Goal: Check status: Check status

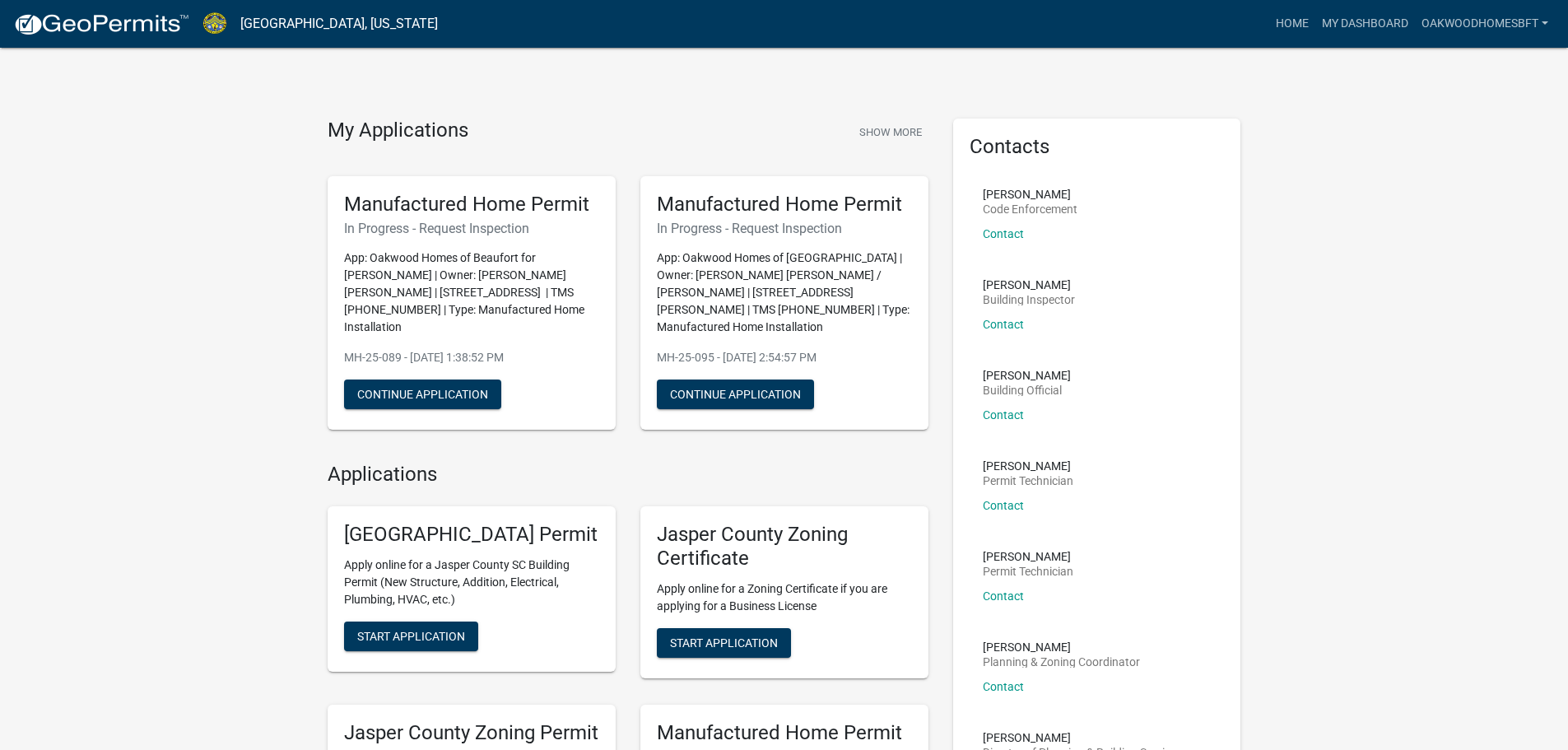
click at [1391, 6] on nav "[GEOGRAPHIC_DATA], [US_STATE] more_horiz Home My Dashboard OakwoodHomesBft Acco…" at bounding box center [784, 23] width 1568 height 48
click at [1372, 22] on link "My Dashboard" at bounding box center [1365, 23] width 100 height 31
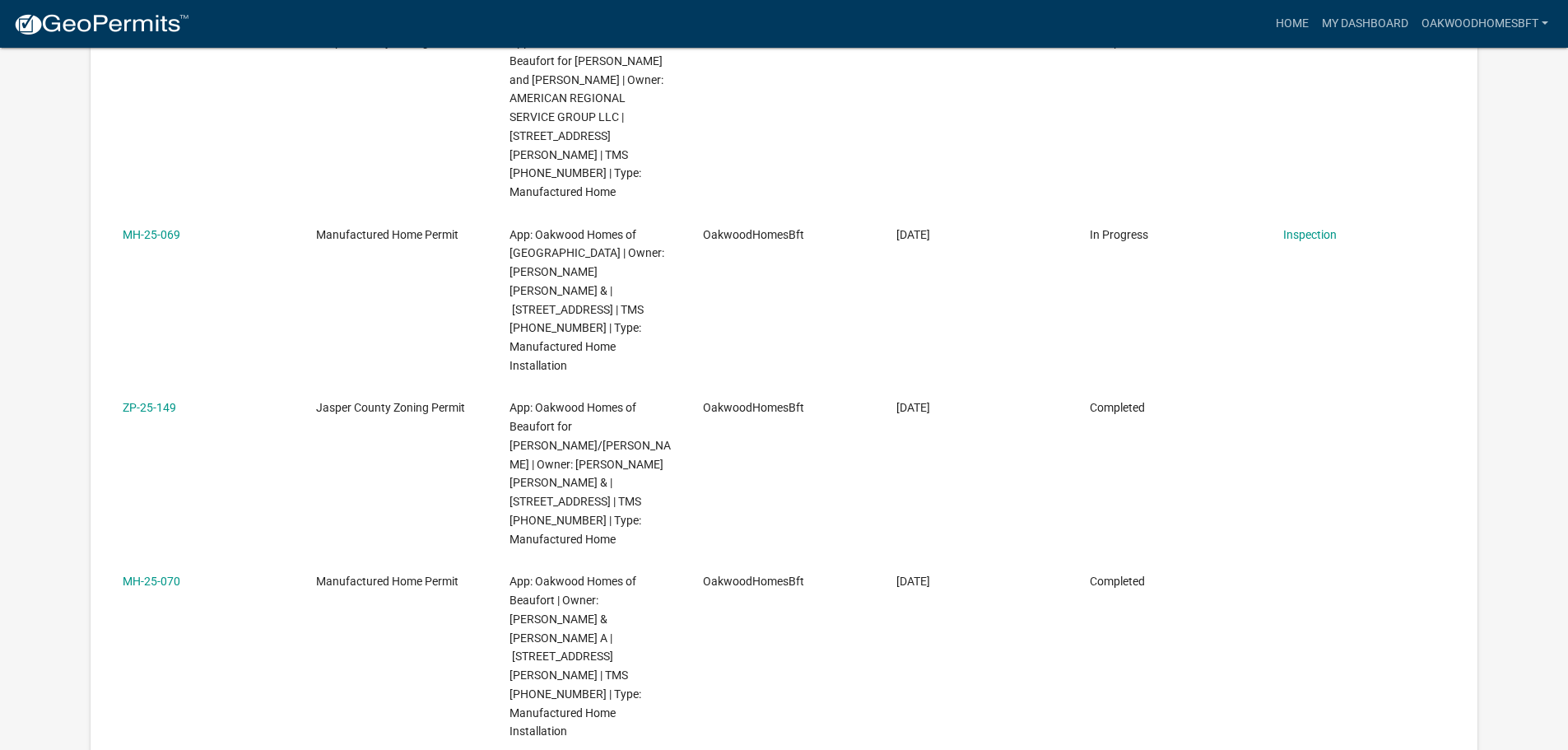
scroll to position [1317, 0]
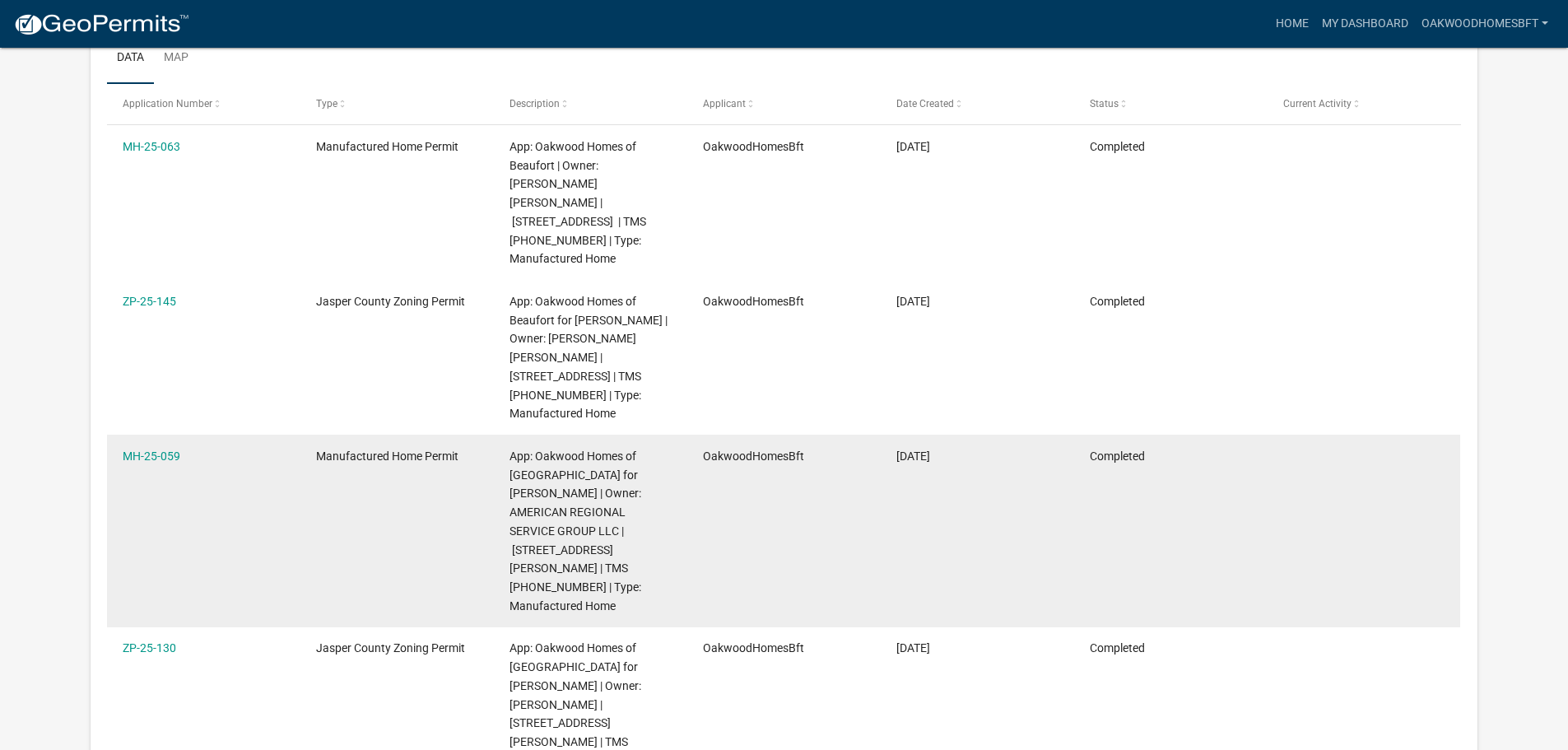
scroll to position [247, 0]
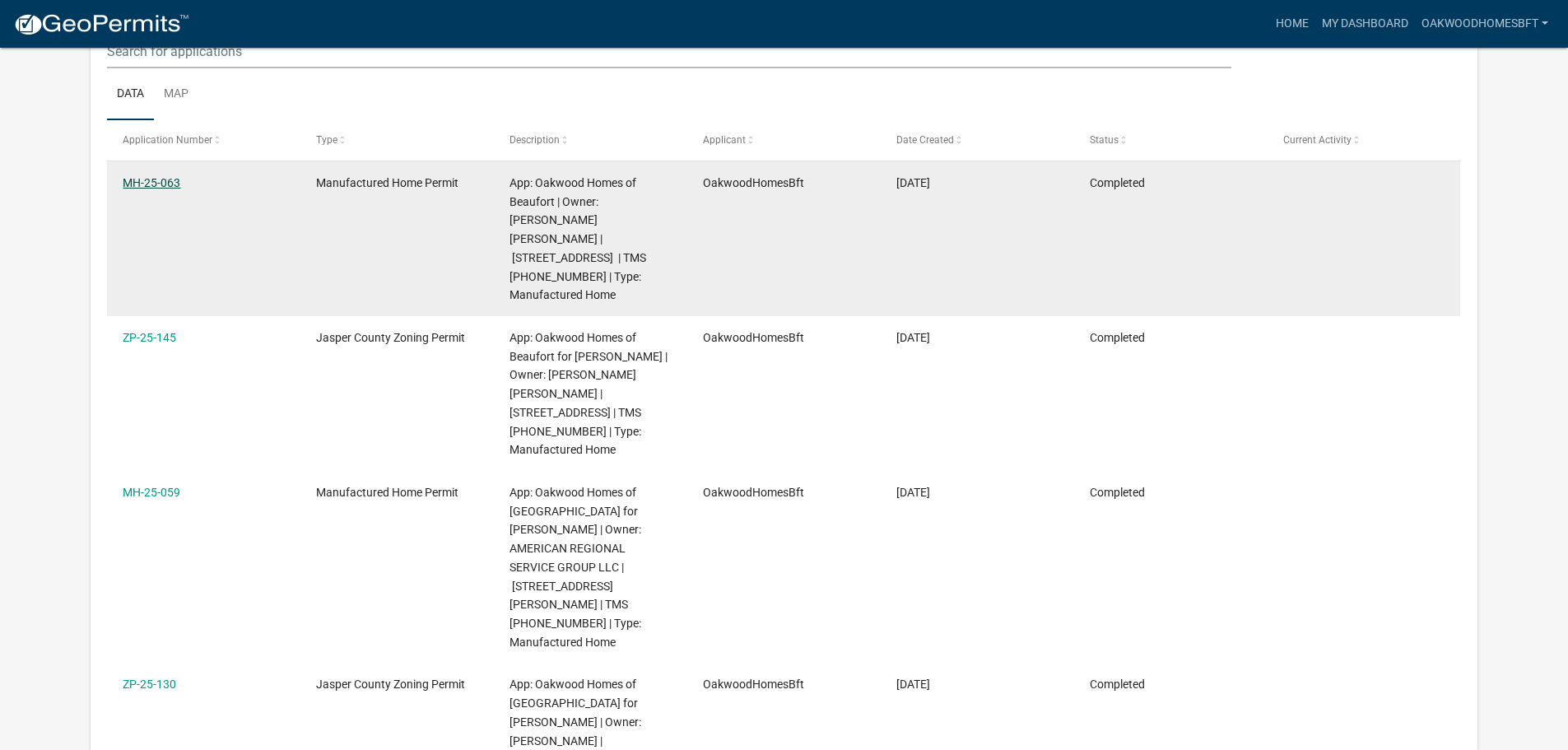
click at [150, 179] on link "MH-25-063" at bounding box center [151, 182] width 58 height 13
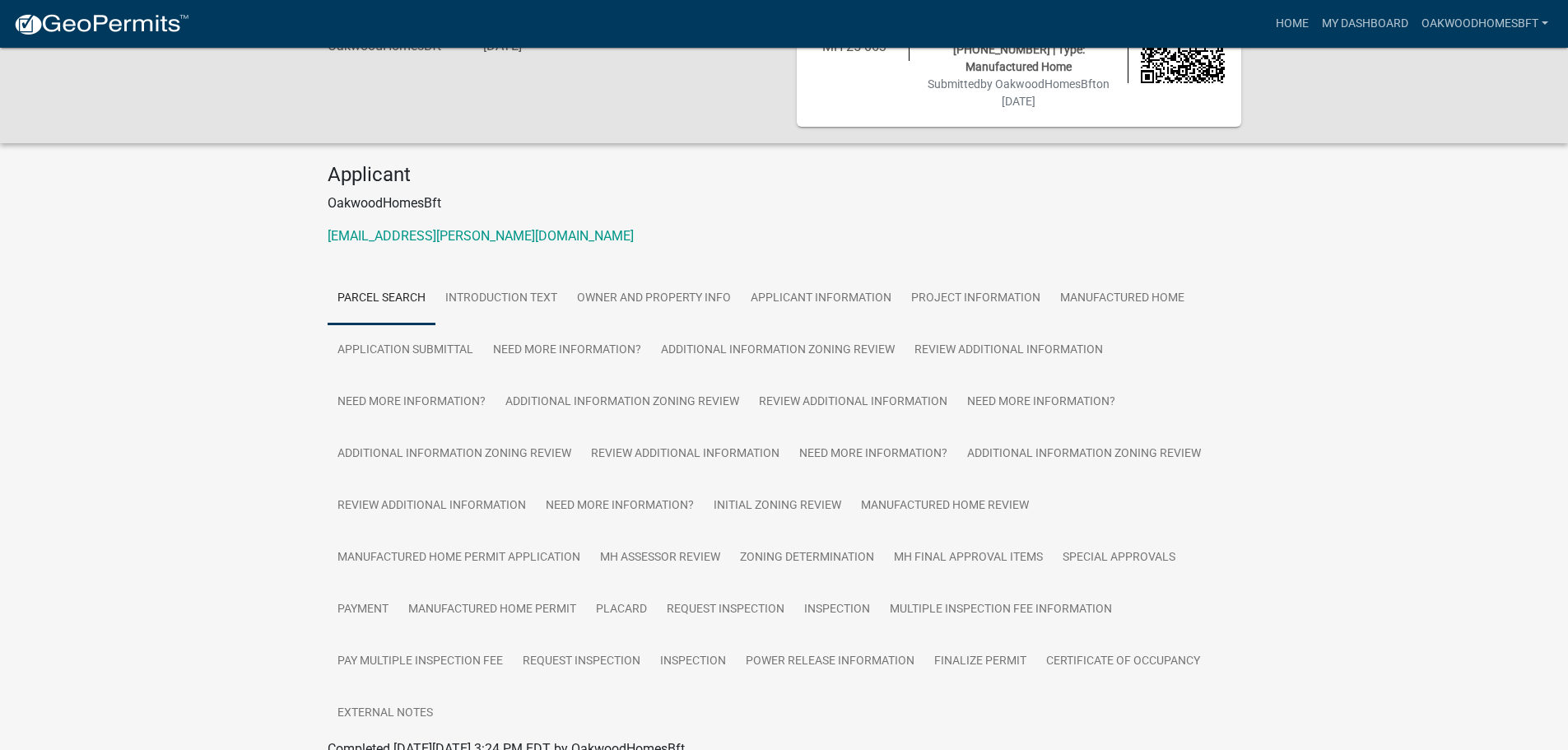
scroll to position [247, 0]
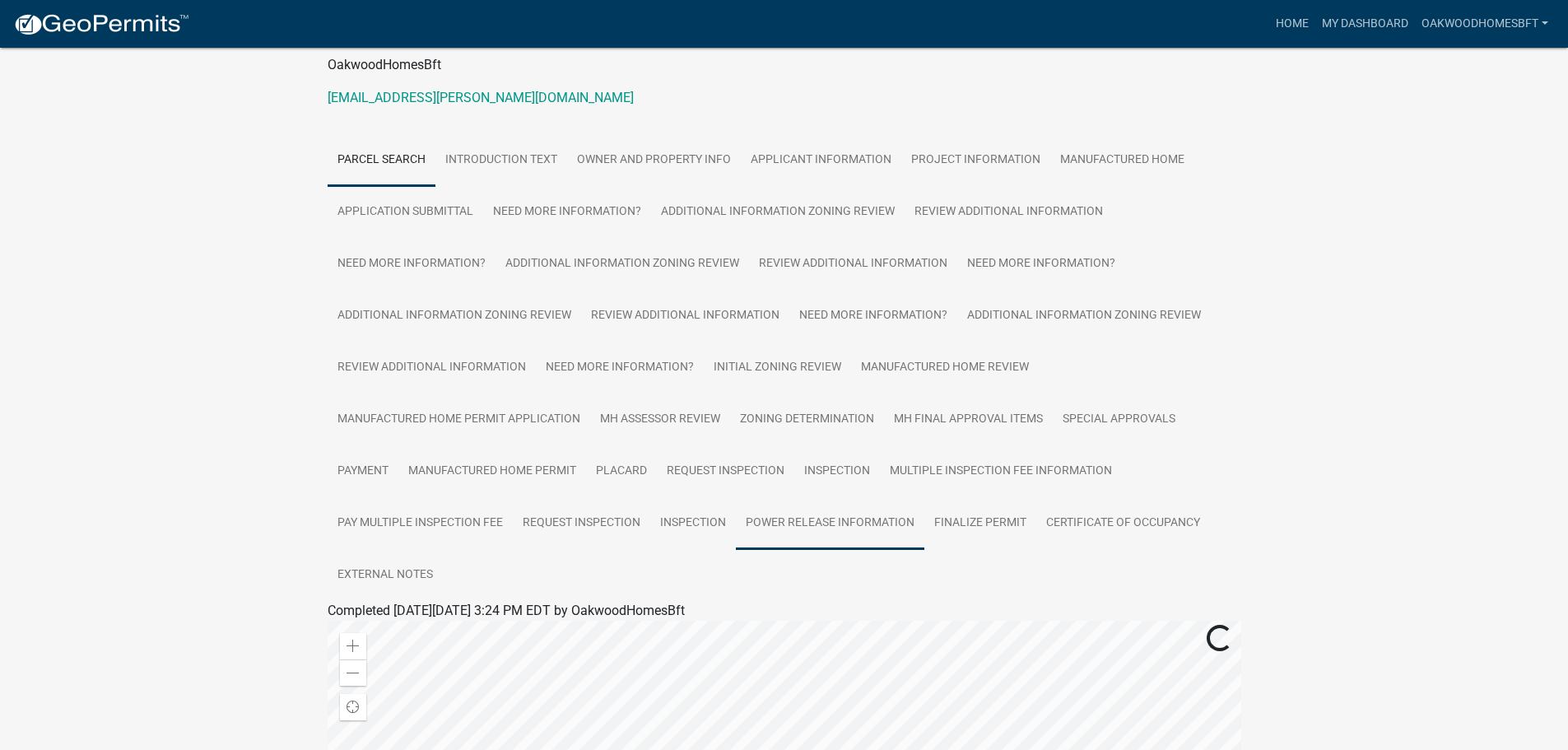
click at [846, 502] on link "Power Release Information" at bounding box center [830, 524] width 189 height 53
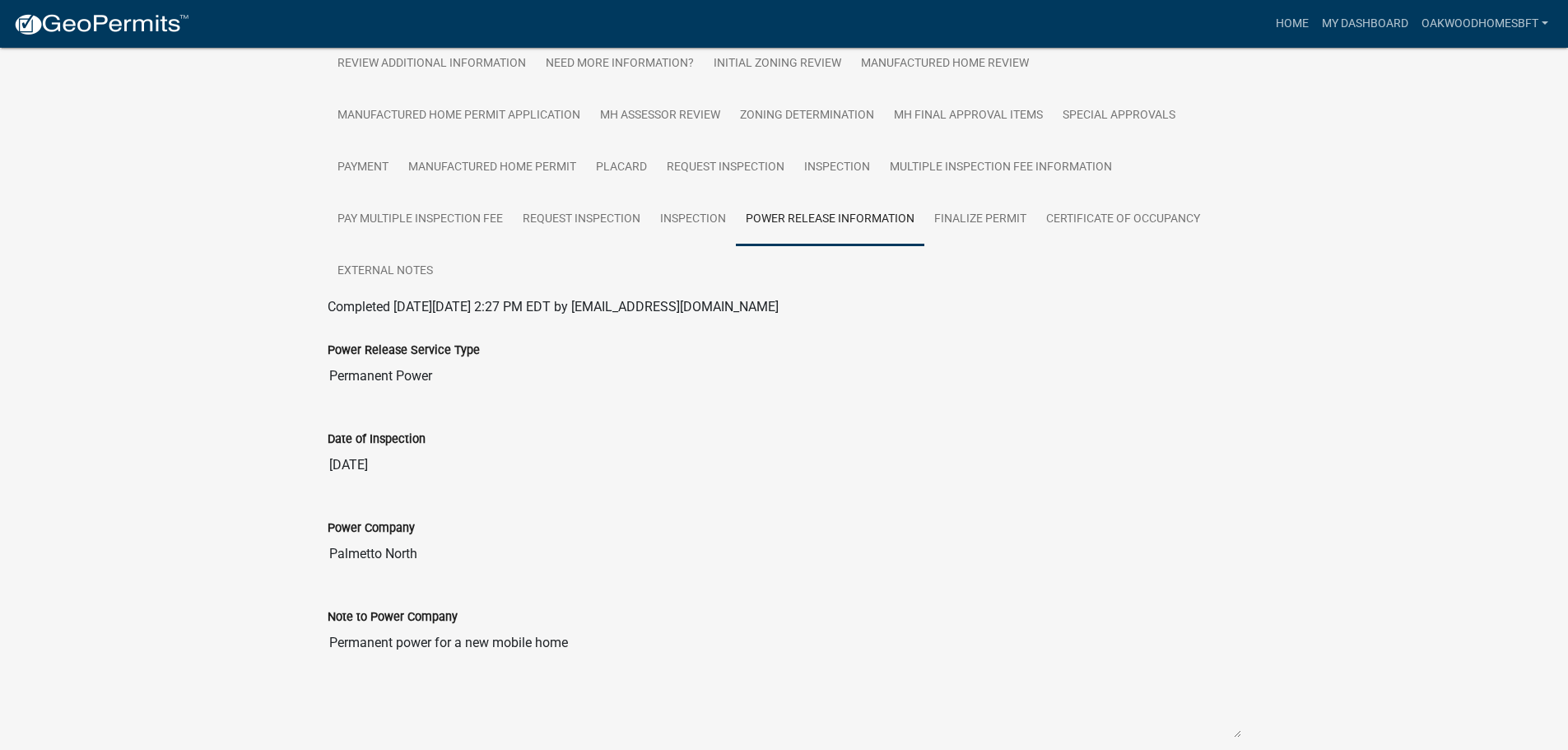
scroll to position [522, 0]
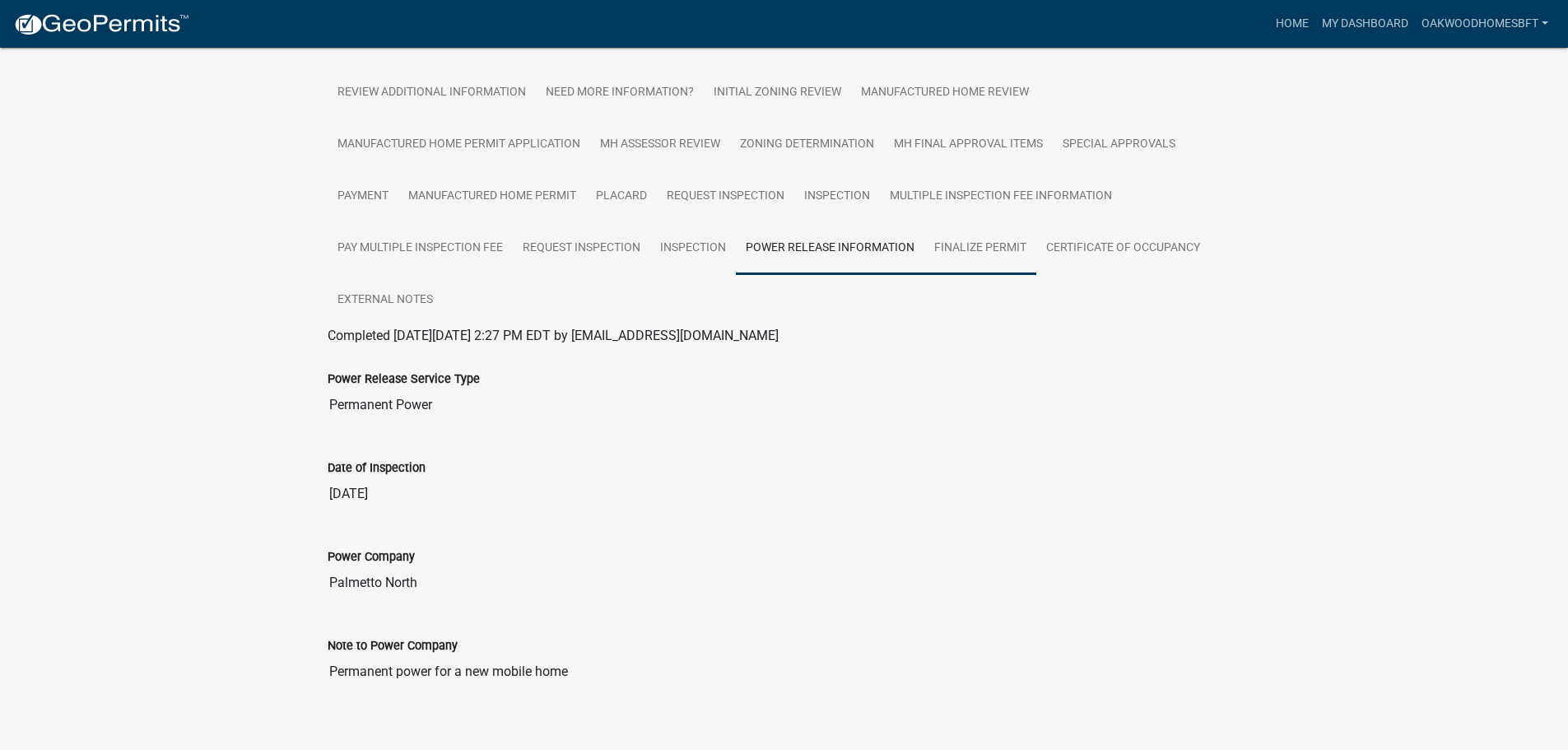
click at [986, 230] on link "Finalize Permit" at bounding box center [980, 248] width 112 height 53
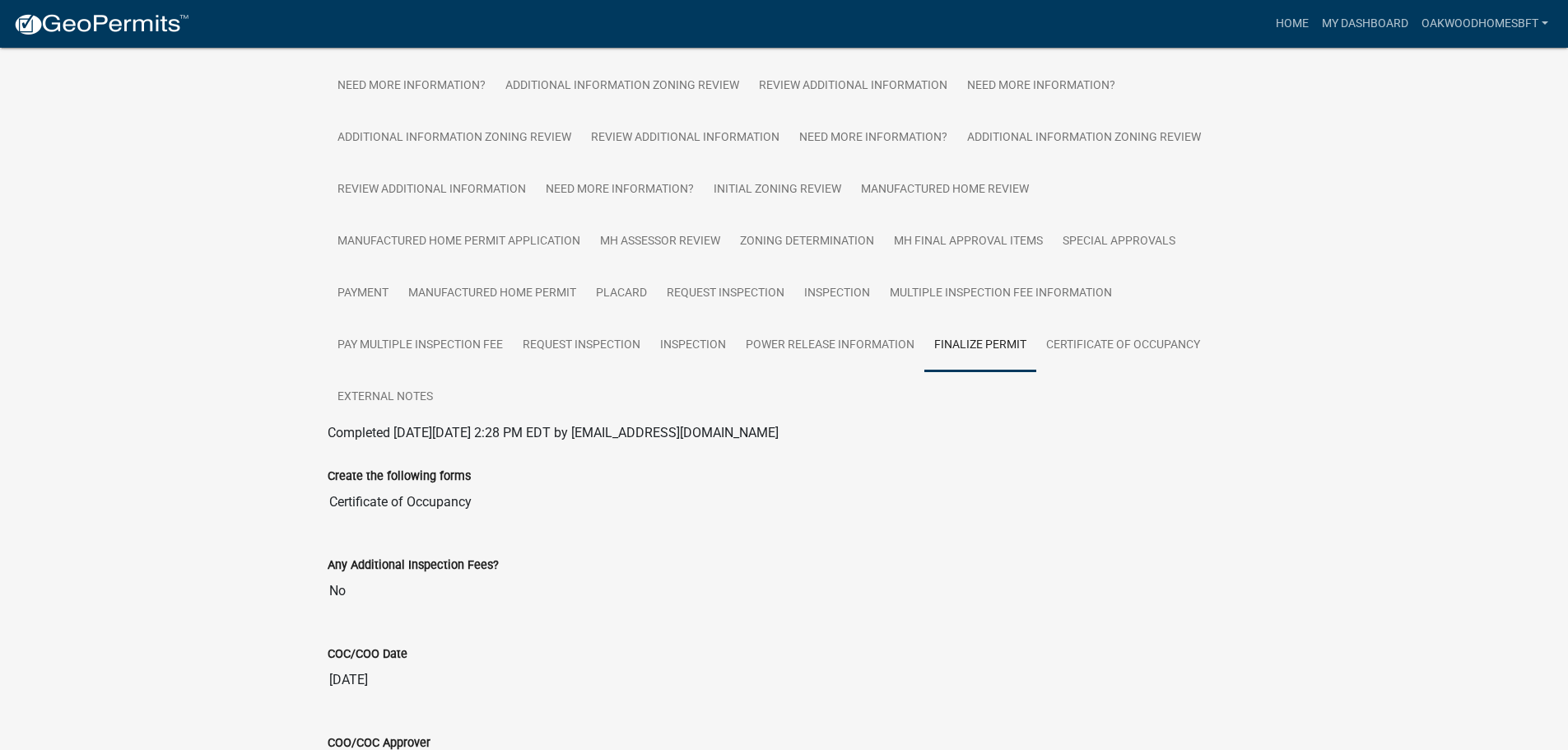
scroll to position [529, 0]
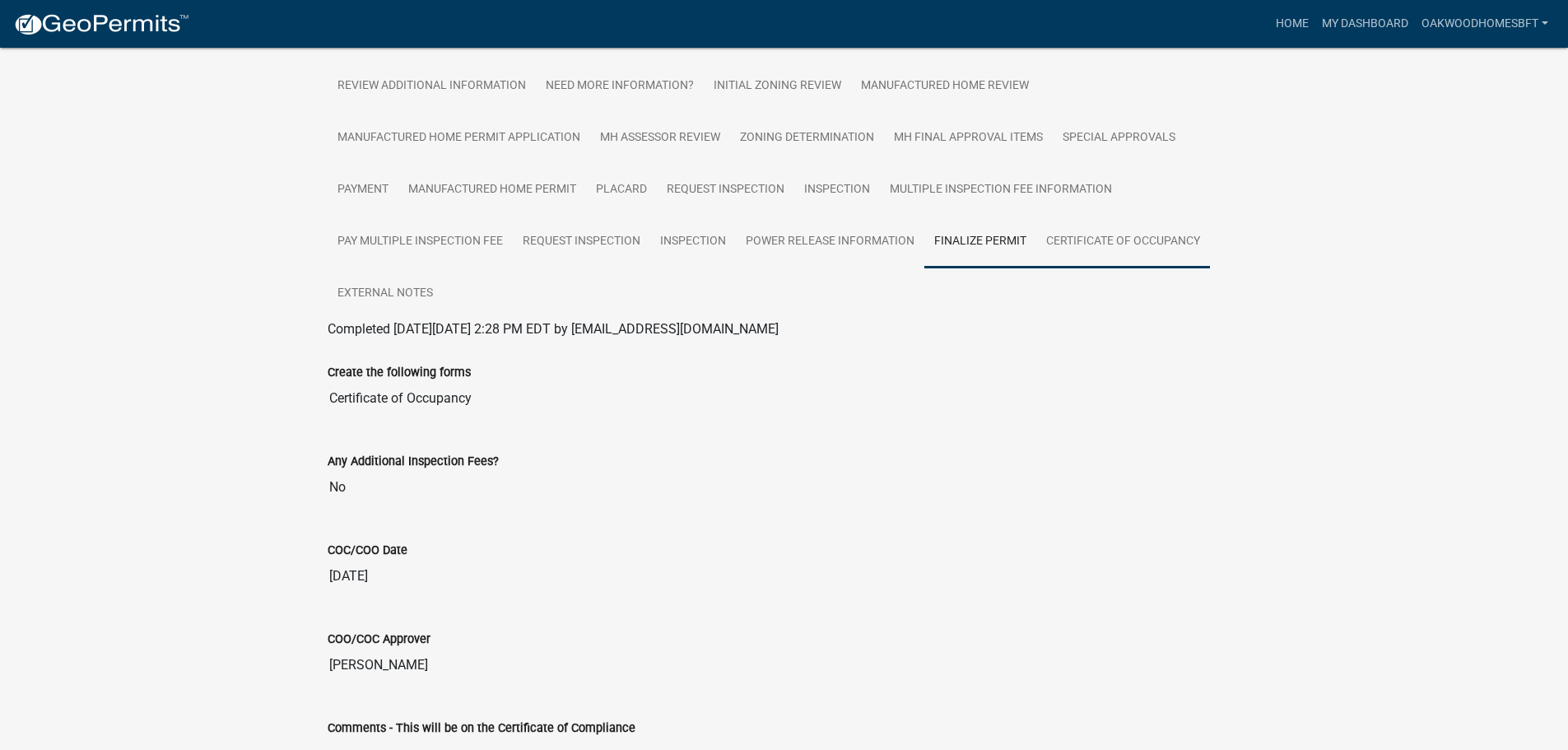
click at [1167, 223] on link "Certificate of Occupancy" at bounding box center [1123, 243] width 174 height 53
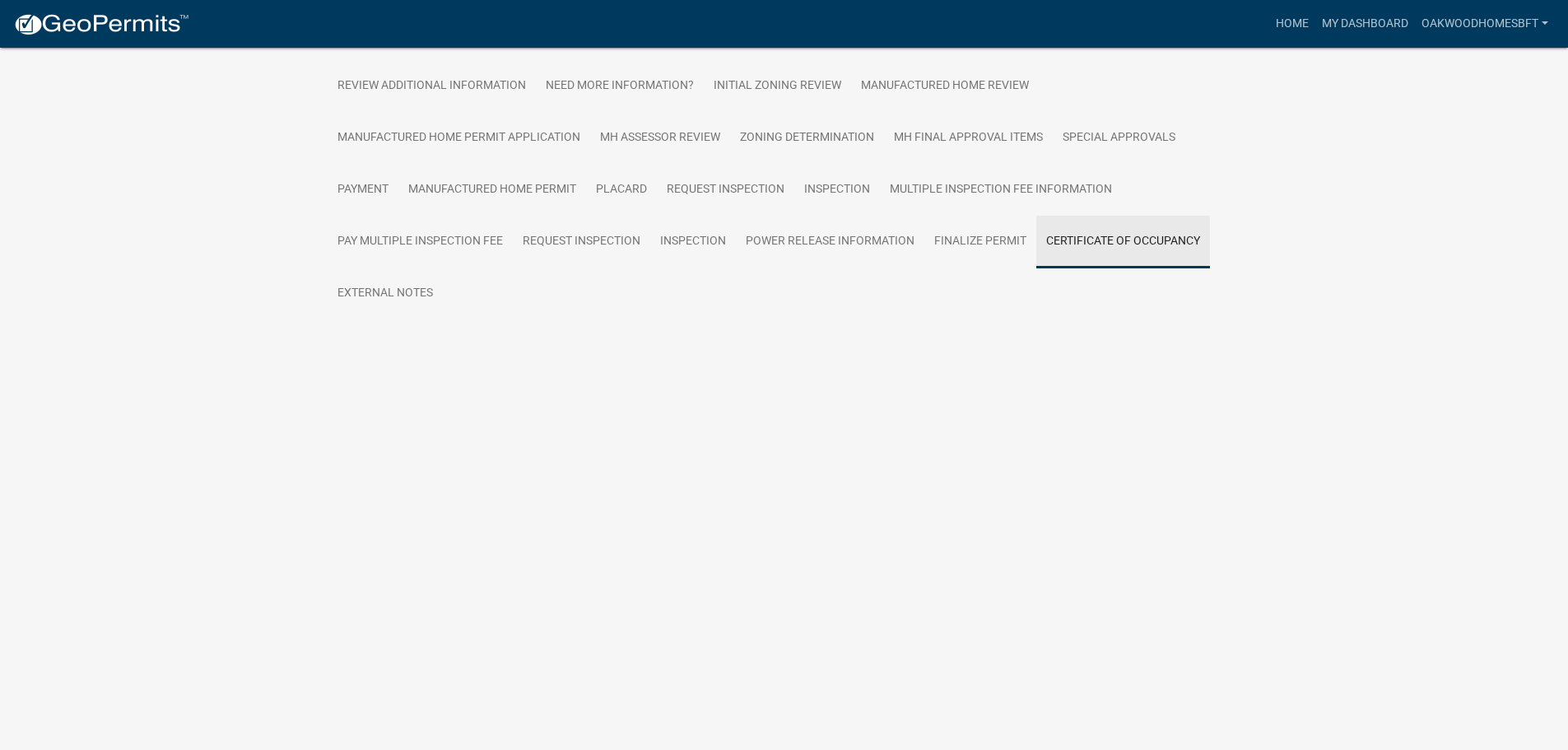
scroll to position [190, 0]
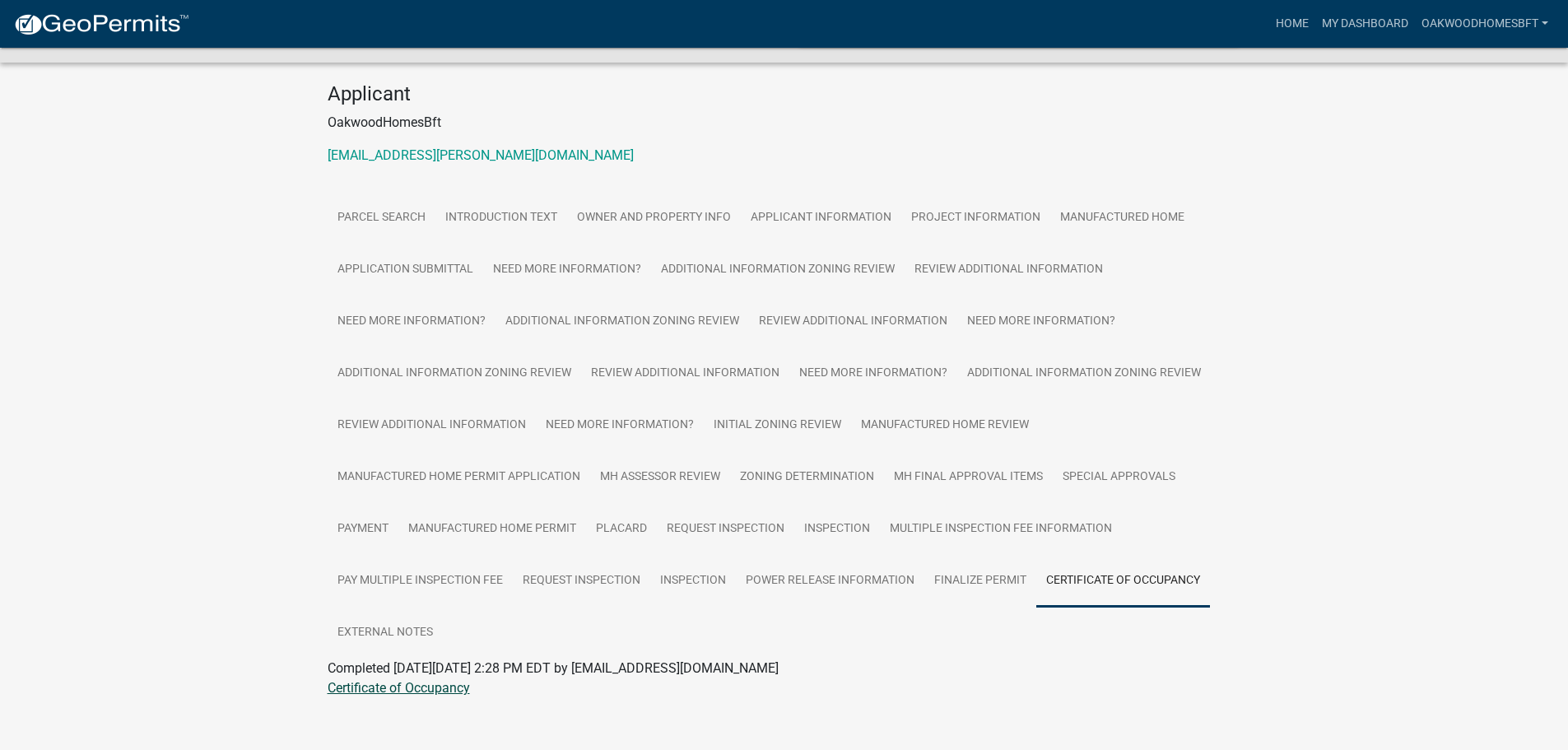
click at [433, 680] on link "Certificate of Occupancy" at bounding box center [399, 687] width 143 height 16
